Goal: Navigation & Orientation: Find specific page/section

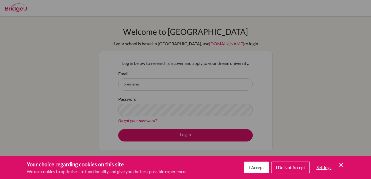
click at [296, 162] on button "I Do Not Accept" at bounding box center [290, 167] width 39 height 12
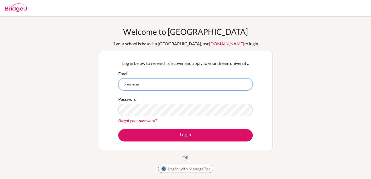
click at [157, 86] on input "brennanm" at bounding box center [185, 84] width 135 height 12
type input "brennanm@ebv.org.ve"
click at [118, 129] on button "Log in" at bounding box center [185, 135] width 135 height 12
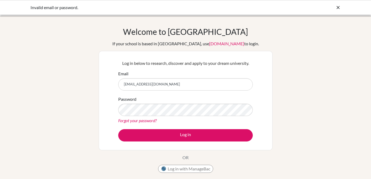
type input "[EMAIL_ADDRESS][DOMAIN_NAME]"
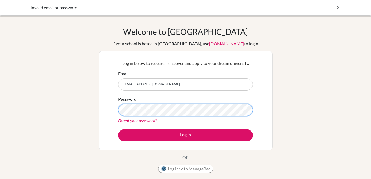
click at [118, 129] on button "Log in" at bounding box center [185, 135] width 135 height 12
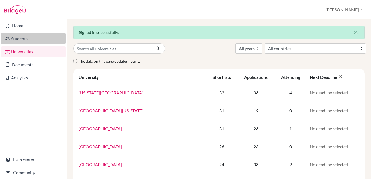
click at [36, 36] on link "Students" at bounding box center [33, 38] width 64 height 11
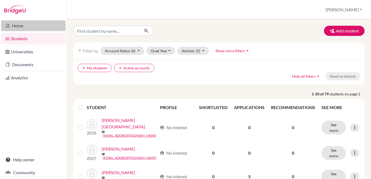
click at [30, 25] on link "Home" at bounding box center [33, 25] width 64 height 11
